Goal: Task Accomplishment & Management: Complete application form

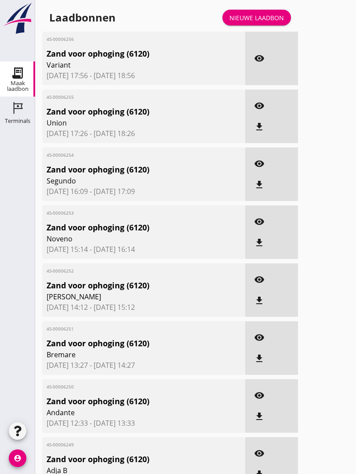
click at [262, 19] on link "Nieuwe laadbon" at bounding box center [256, 18] width 68 height 16
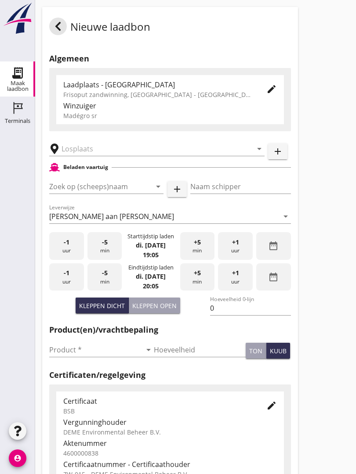
click at [106, 182] on div "Zoek op (scheeps)naam arrow_drop_down add" at bounding box center [117, 188] width 137 height 30
click at [108, 154] on input "text" at bounding box center [150, 149] width 178 height 14
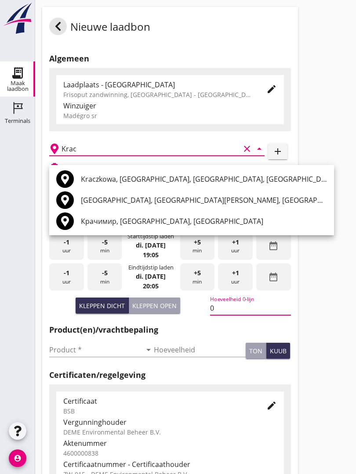
click at [96, 151] on input "Krac" at bounding box center [150, 149] width 178 height 14
click at [99, 153] on input "Krac" at bounding box center [150, 149] width 178 height 14
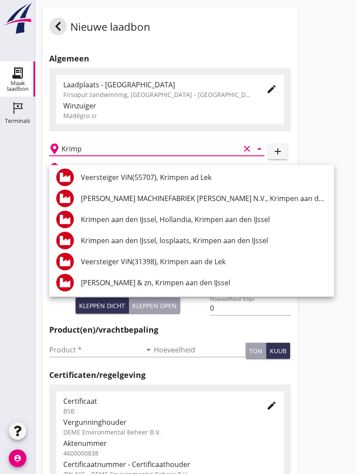
scroll to position [170, 0]
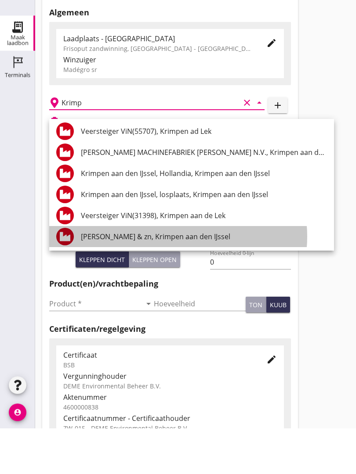
click at [190, 272] on div "[PERSON_NAME] & zn, Krimpen aan den IJssel" at bounding box center [204, 282] width 246 height 21
type input "[PERSON_NAME] & zn, Krimpen aan den IJssel"
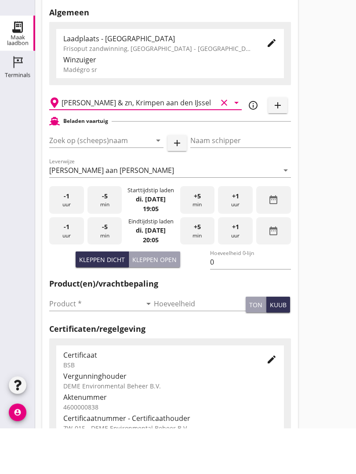
click at [116, 174] on div "Zoek op (scheeps)naam arrow_drop_down add" at bounding box center [117, 188] width 137 height 28
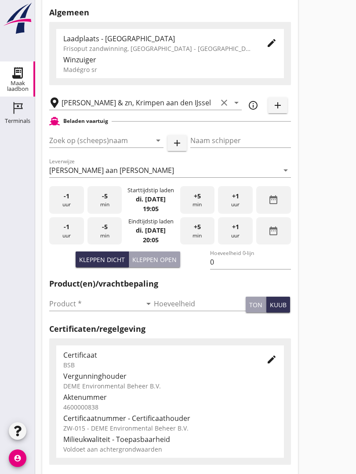
click at [90, 144] on input "Zoek op (scheeps)naam" at bounding box center [94, 140] width 90 height 14
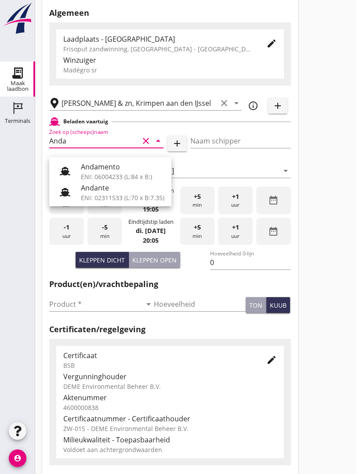
click at [109, 188] on div "Andante" at bounding box center [122, 188] width 83 height 11
type input "Andante"
type input "Floor Vijfhuizen"
type input "485"
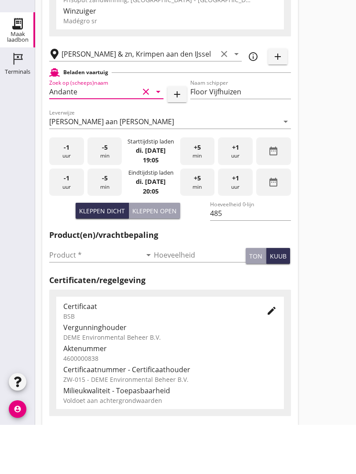
click at [70, 297] on input "Product *" at bounding box center [95, 304] width 92 height 14
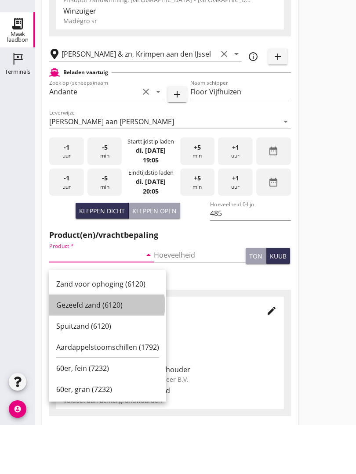
click at [99, 349] on div "Gezeefd zand (6120)" at bounding box center [107, 354] width 103 height 11
type input "Gezeefd zand (6120)"
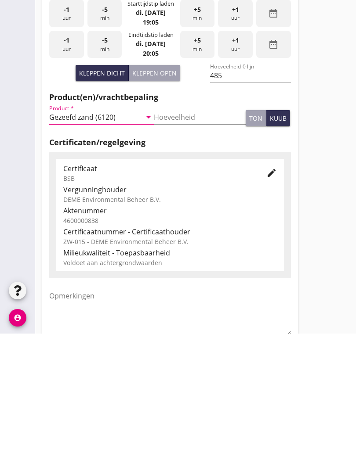
scroll to position [154, 0]
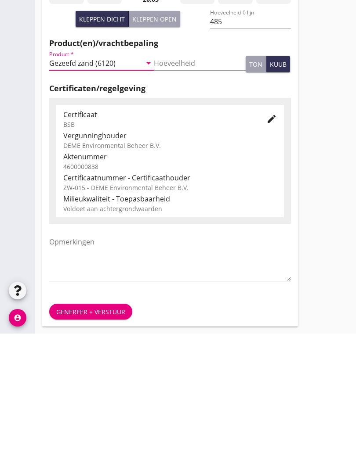
click at [102, 448] on div "Genereer + verstuur" at bounding box center [90, 452] width 69 height 9
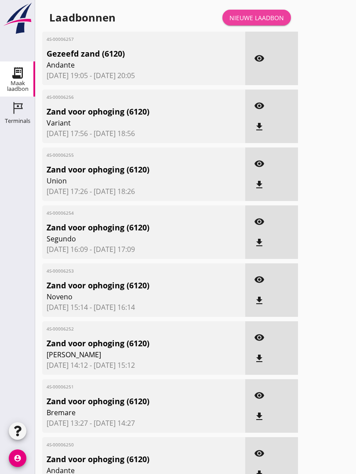
click at [262, 22] on div "Nieuwe laadbon" at bounding box center [256, 17] width 54 height 9
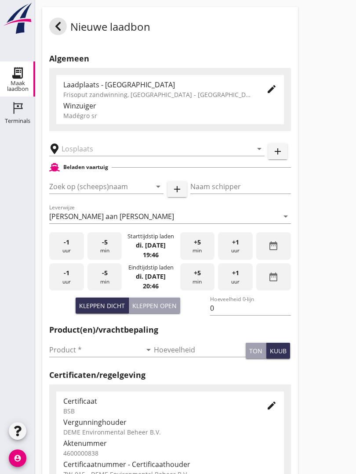
click at [107, 156] on input "text" at bounding box center [150, 149] width 178 height 14
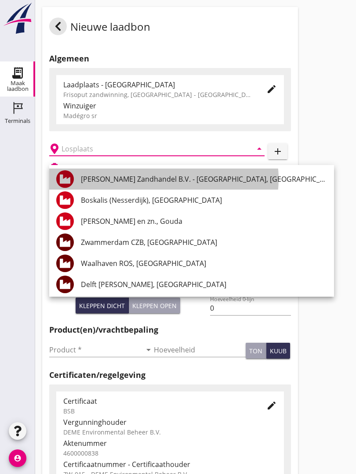
click at [192, 180] on div "[PERSON_NAME] Zandhandel B.V. - [GEOGRAPHIC_DATA], [GEOGRAPHIC_DATA]" at bounding box center [204, 179] width 246 height 11
type input "[PERSON_NAME] Zandhandel B.V. - [GEOGRAPHIC_DATA], [GEOGRAPHIC_DATA]"
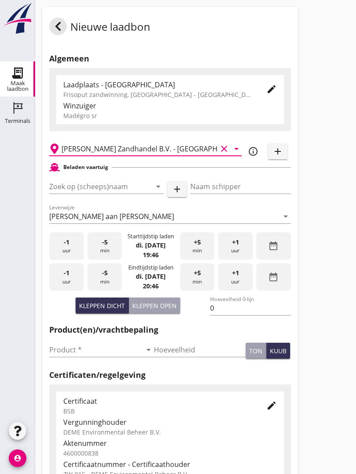
click at [119, 194] on input "Zoek op (scheeps)naam" at bounding box center [94, 187] width 90 height 14
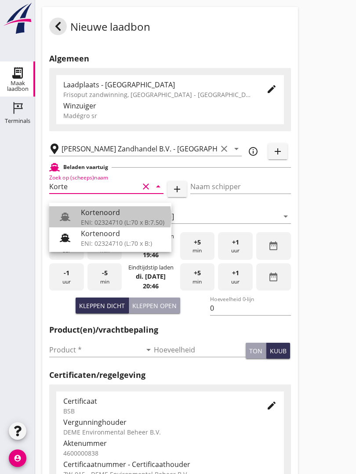
click at [110, 218] on div "ENI: 02324710 (L:70 x B:7.50)" at bounding box center [122, 222] width 83 height 9
type input "Kortenoord"
type input "[PERSON_NAME]"
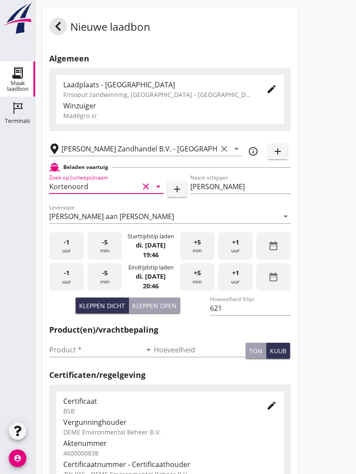
click at [161, 313] on button "Kleppen open" at bounding box center [154, 306] width 51 height 16
type input "518"
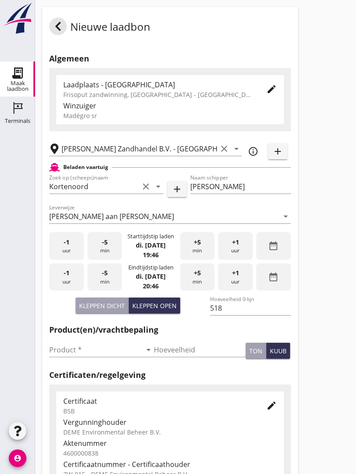
click at [63, 352] on input "Product *" at bounding box center [95, 350] width 92 height 14
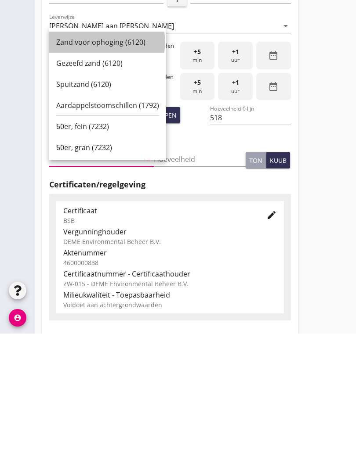
click at [104, 177] on div "Zand voor ophoging (6120)" at bounding box center [107, 182] width 103 height 11
type input "Zand voor ophoging (6120)"
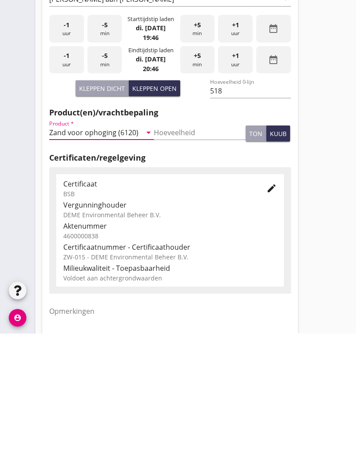
scroll to position [154, 0]
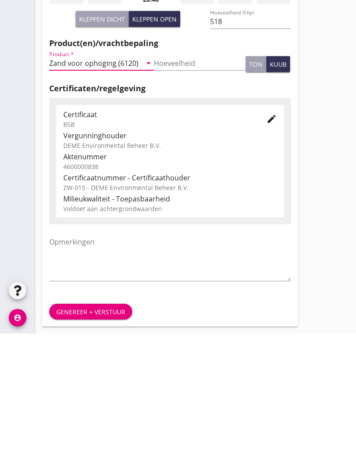
click at [94, 448] on div "Genereer + verstuur" at bounding box center [90, 452] width 69 height 9
